Goal: Find contact information: Obtain details needed to contact an individual or organization

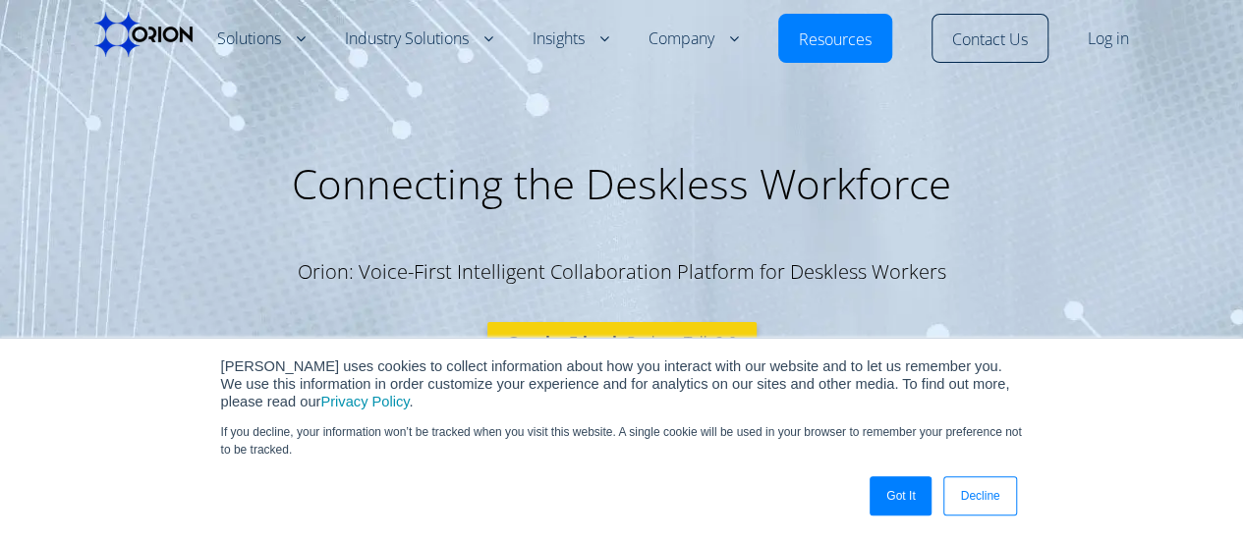
click at [903, 503] on link "Got It" at bounding box center [901, 496] width 62 height 39
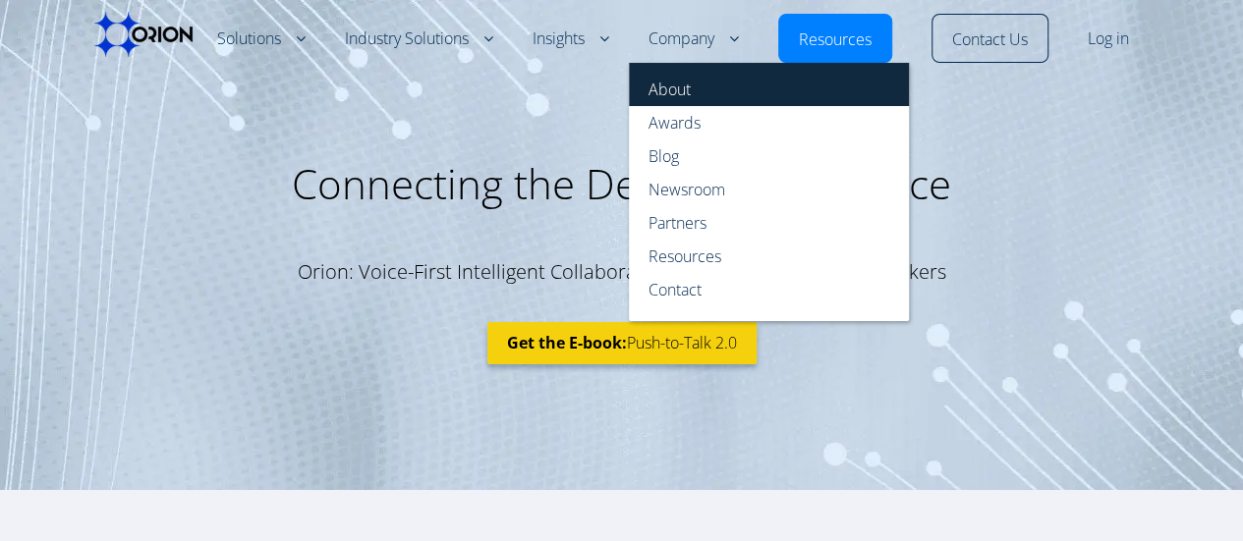
click at [689, 84] on link "About" at bounding box center [769, 84] width 280 height 43
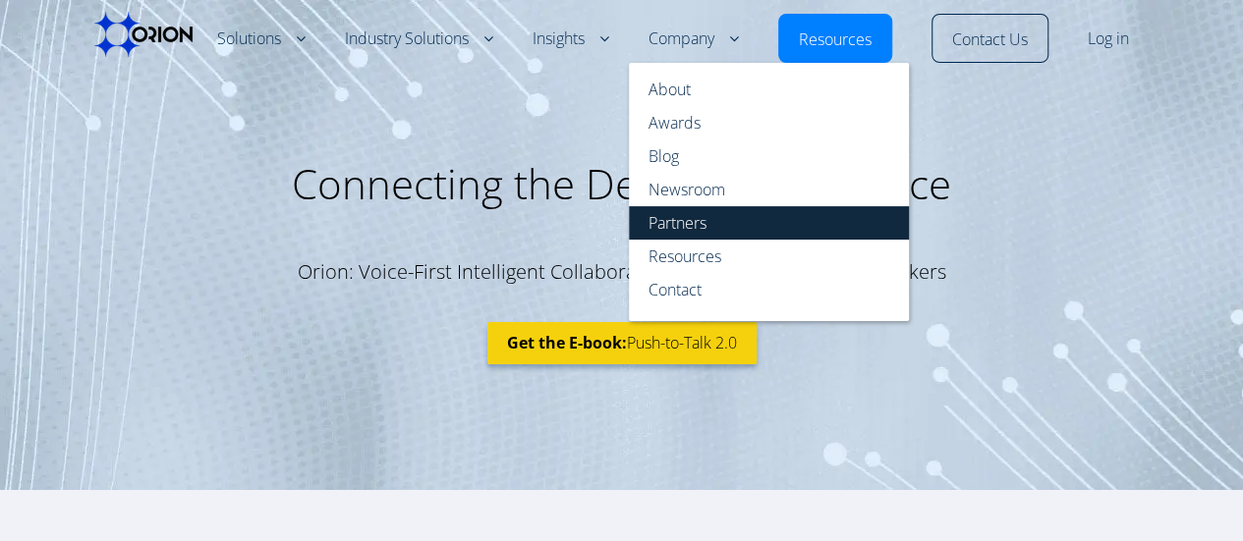
click at [700, 226] on link "Partners" at bounding box center [769, 222] width 280 height 33
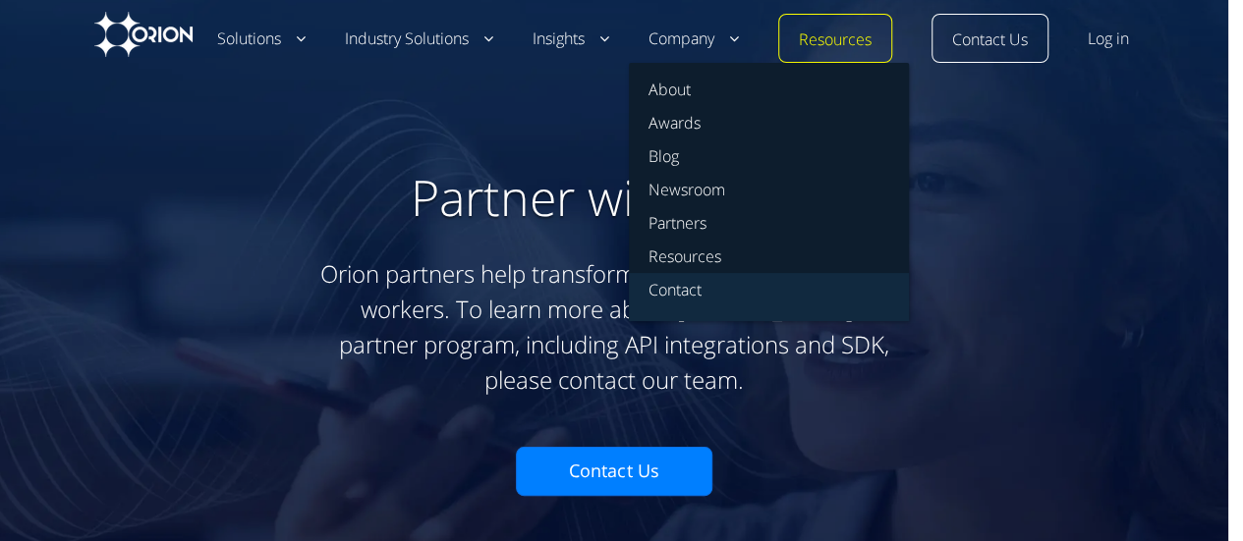
click at [713, 288] on link "Contact" at bounding box center [769, 297] width 280 height 48
